Goal: Go to known website: Go to known website

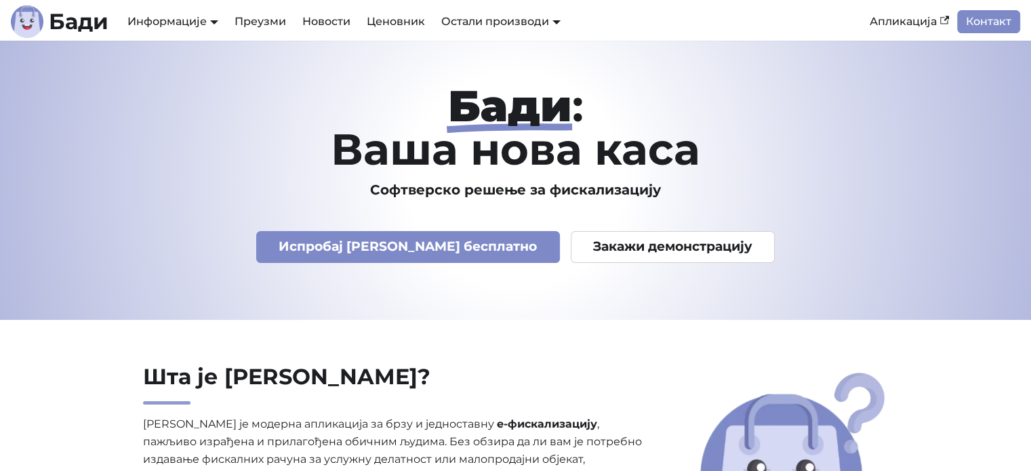
click at [114, 272] on div "Бади : Ваша нова каса Софтверско решење за фискализацију Испробај Бади бесплатн…" at bounding box center [515, 180] width 894 height 192
click at [921, 23] on link "Апликација" at bounding box center [909, 21] width 96 height 23
click at [184, 164] on h1 "Бади : Ваша нова каса" at bounding box center [515, 127] width 873 height 87
drag, startPoint x: 126, startPoint y: 157, endPoint x: 177, endPoint y: 136, distance: 54.7
click at [130, 152] on h1 "[PERSON_NAME] : Ваша нова каса" at bounding box center [515, 127] width 873 height 87
